Goal: Transaction & Acquisition: Book appointment/travel/reservation

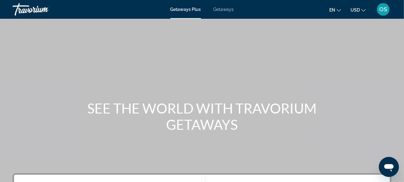
click at [338, 8] on icon "Change language" at bounding box center [339, 10] width 4 height 4
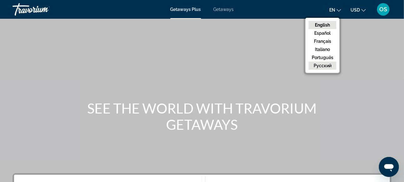
click at [324, 66] on button "русский" at bounding box center [323, 66] width 28 height 8
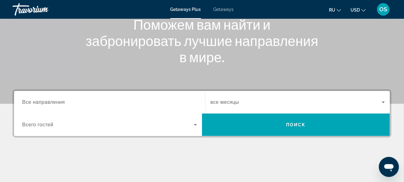
scroll to position [88, 0]
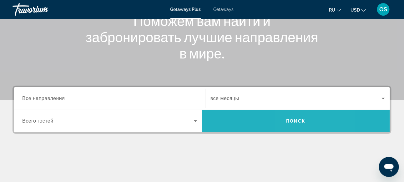
click at [293, 121] on span "Поиск" at bounding box center [296, 121] width 20 height 5
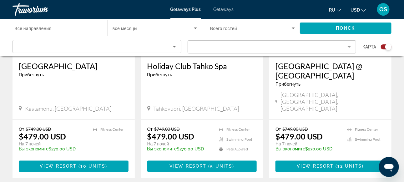
scroll to position [1033, 0]
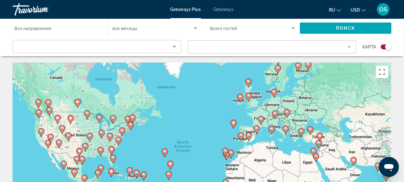
click at [98, 174] on image "Main content" at bounding box center [98, 173] width 4 height 4
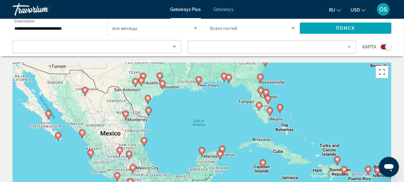
click at [220, 156] on icon "Main content" at bounding box center [220, 155] width 6 height 8
type input "**********"
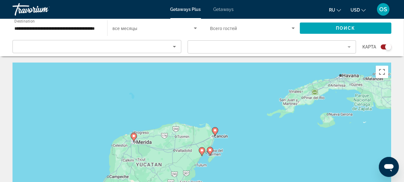
click at [210, 151] on image "Main content" at bounding box center [210, 150] width 4 height 4
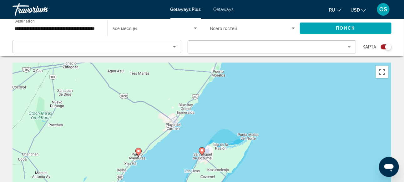
click at [201, 153] on icon "Main content" at bounding box center [202, 152] width 6 height 8
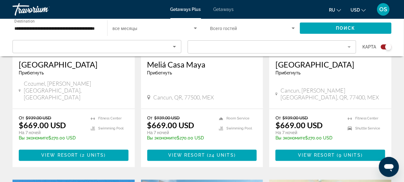
scroll to position [159, 0]
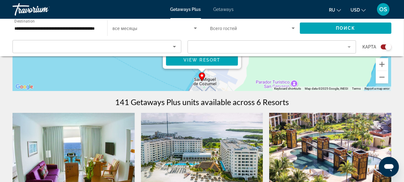
click at [99, 144] on img "Main content" at bounding box center [74, 163] width 122 height 100
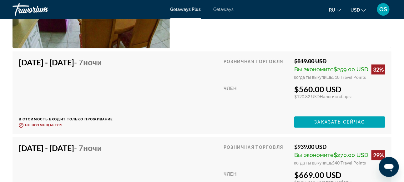
scroll to position [1301, 0]
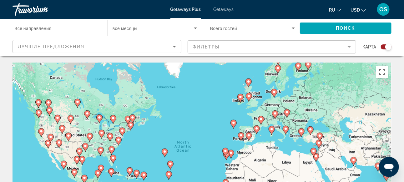
click at [136, 174] on image "Main content" at bounding box center [137, 173] width 4 height 4
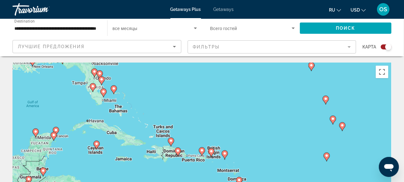
click at [179, 152] on image "Main content" at bounding box center [178, 151] width 4 height 4
type input "**********"
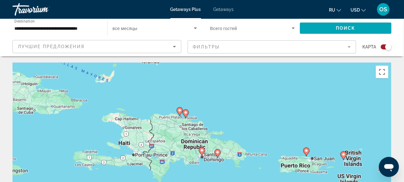
click at [202, 151] on image "Main content" at bounding box center [202, 151] width 4 height 4
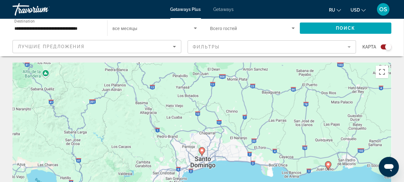
click at [202, 151] on image "Main content" at bounding box center [202, 151] width 4 height 4
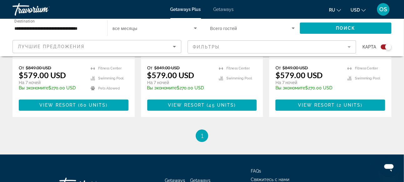
scroll to position [588, 0]
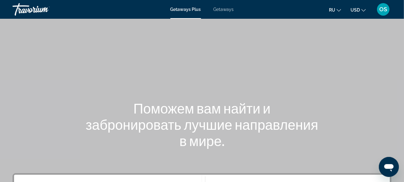
click at [226, 8] on span "Getaways" at bounding box center [224, 9] width 20 height 5
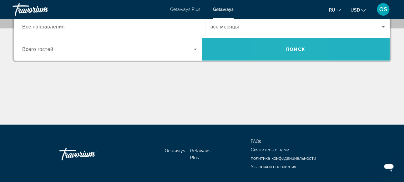
click at [281, 47] on span "Search widget" at bounding box center [296, 49] width 188 height 15
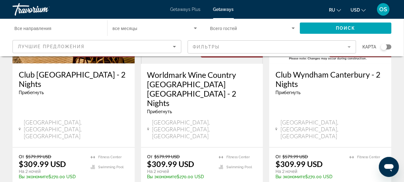
scroll to position [838, 0]
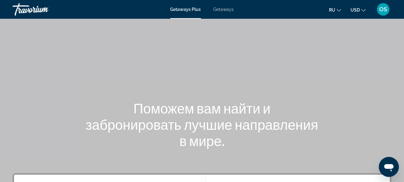
scroll to position [159, 0]
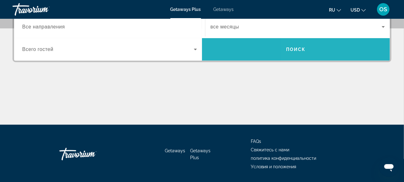
click at [323, 46] on span "Search widget" at bounding box center [296, 49] width 188 height 15
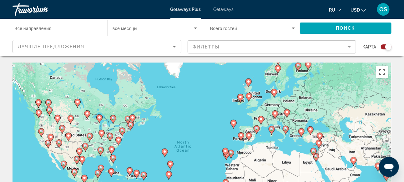
click at [64, 166] on icon "Main content" at bounding box center [64, 165] width 6 height 8
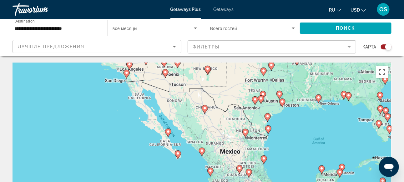
click at [201, 150] on image "Main content" at bounding box center [202, 151] width 4 height 4
type input "**********"
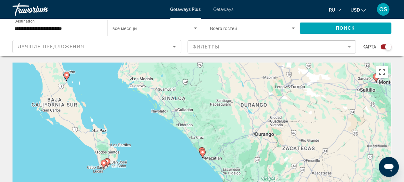
click at [203, 151] on image "Main content" at bounding box center [203, 152] width 4 height 4
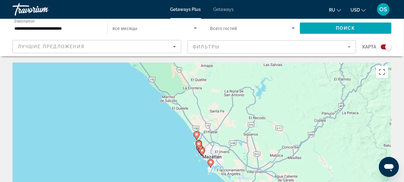
click at [202, 151] on gmp-advanced-marker "Main content" at bounding box center [199, 148] width 6 height 9
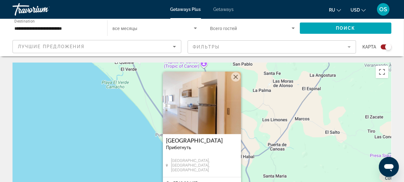
click at [215, 110] on img "Main content" at bounding box center [202, 103] width 78 height 63
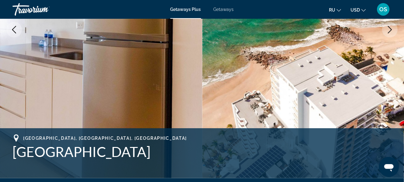
scroll to position [150, 0]
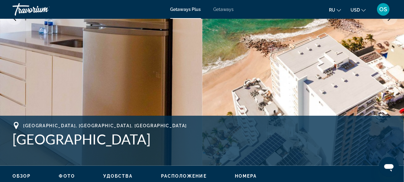
click at [181, 174] on span "Расположение" at bounding box center [184, 176] width 46 height 5
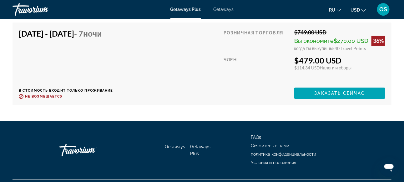
scroll to position [1442, 0]
